Goal: Information Seeking & Learning: Learn about a topic

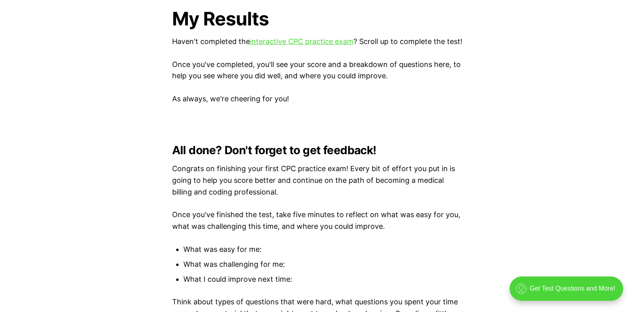
scroll to position [2057, 0]
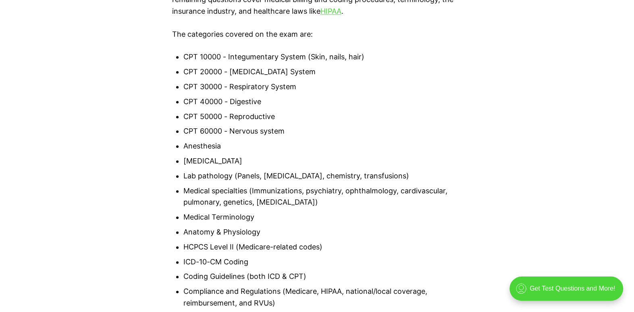
scroll to position [726, 0]
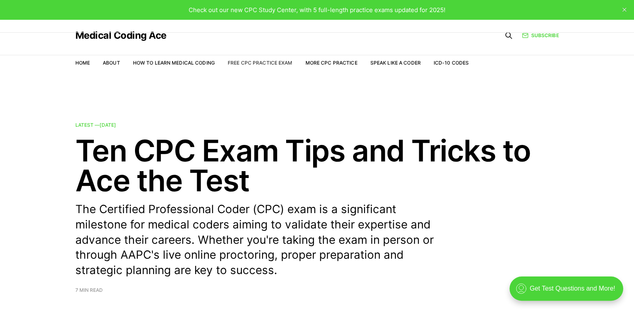
click at [274, 63] on link "Free CPC Practice Exam" at bounding box center [260, 63] width 65 height 6
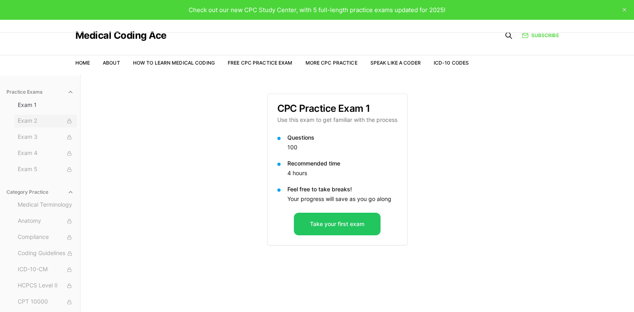
click at [28, 123] on span "Exam 2" at bounding box center [46, 121] width 56 height 9
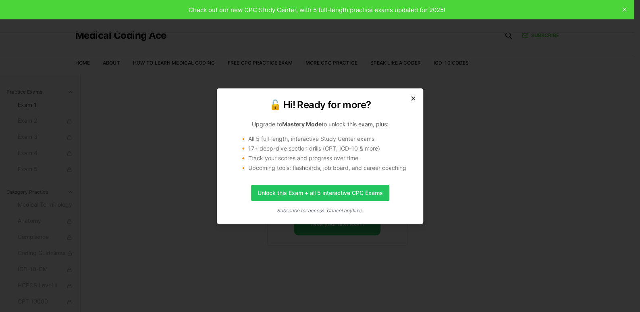
click at [411, 98] on icon "button" at bounding box center [413, 98] width 6 height 6
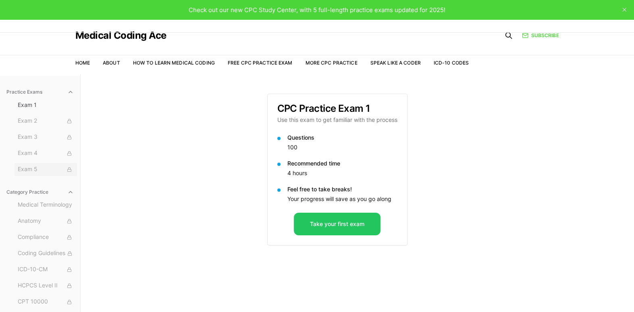
click at [21, 168] on span "Exam 5" at bounding box center [46, 169] width 56 height 9
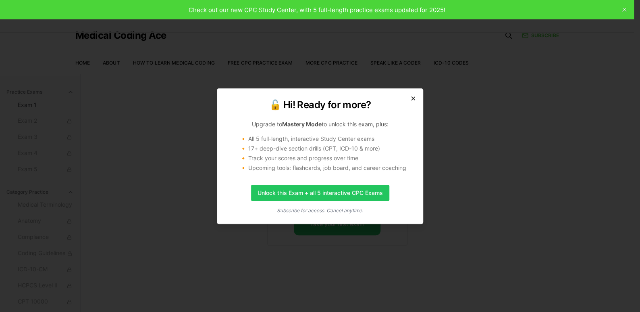
click at [412, 97] on icon "button" at bounding box center [413, 98] width 3 height 3
